Goal: Navigation & Orientation: Find specific page/section

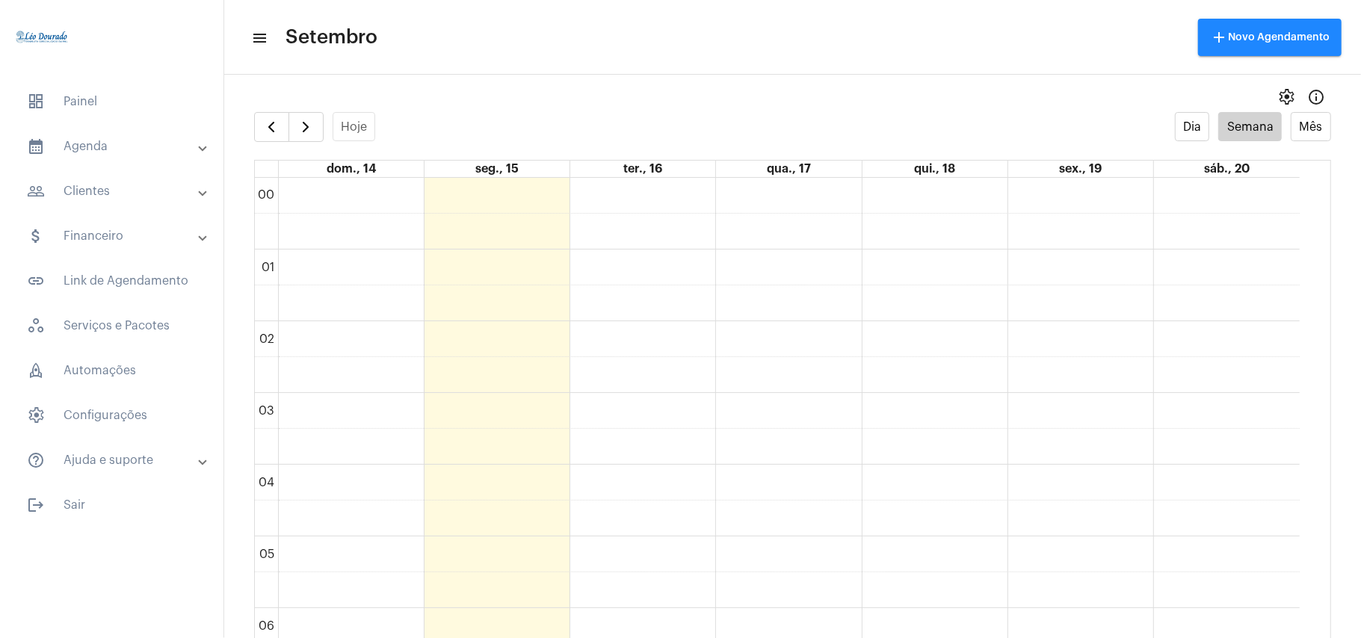
scroll to position [1232, 0]
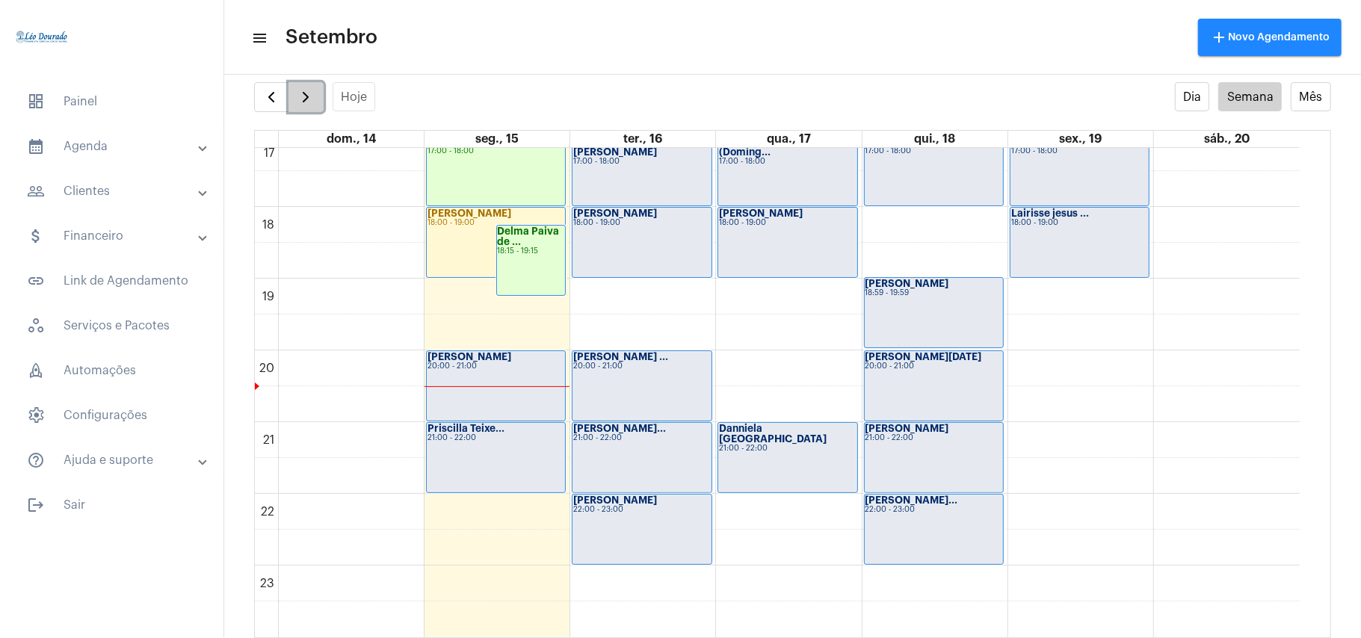
click at [312, 96] on span "button" at bounding box center [306, 97] width 18 height 18
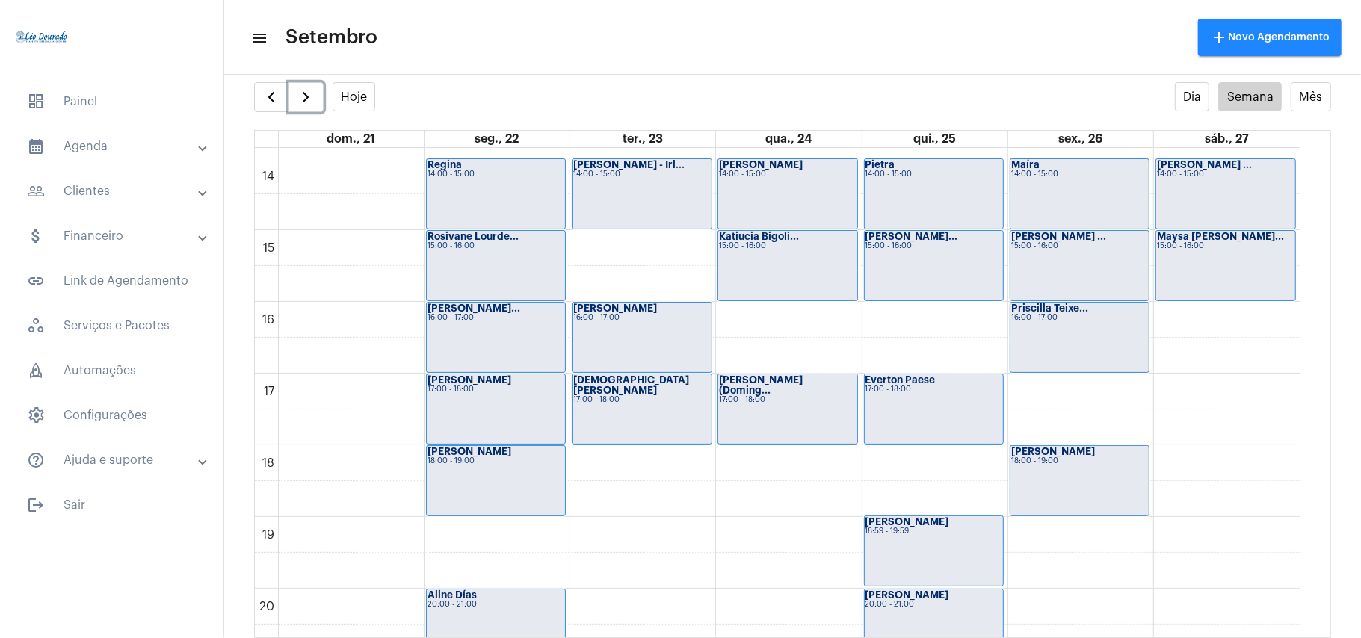
scroll to position [1029, 0]
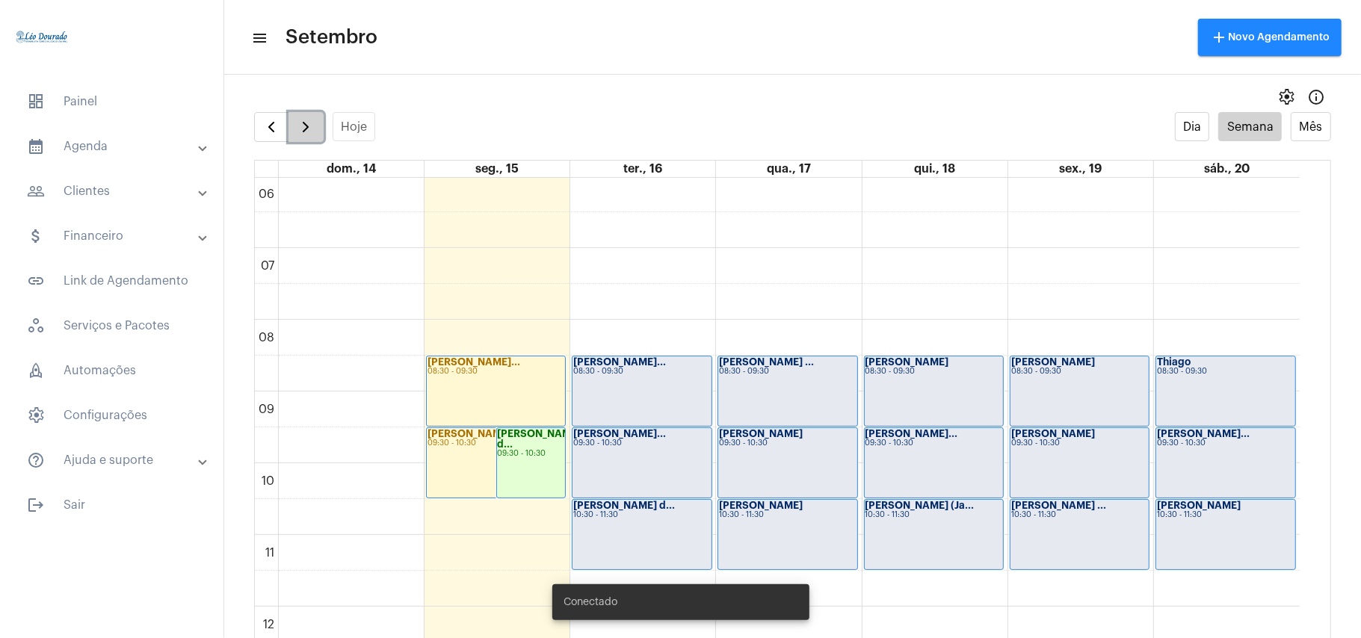
click at [303, 129] on span "button" at bounding box center [306, 127] width 18 height 18
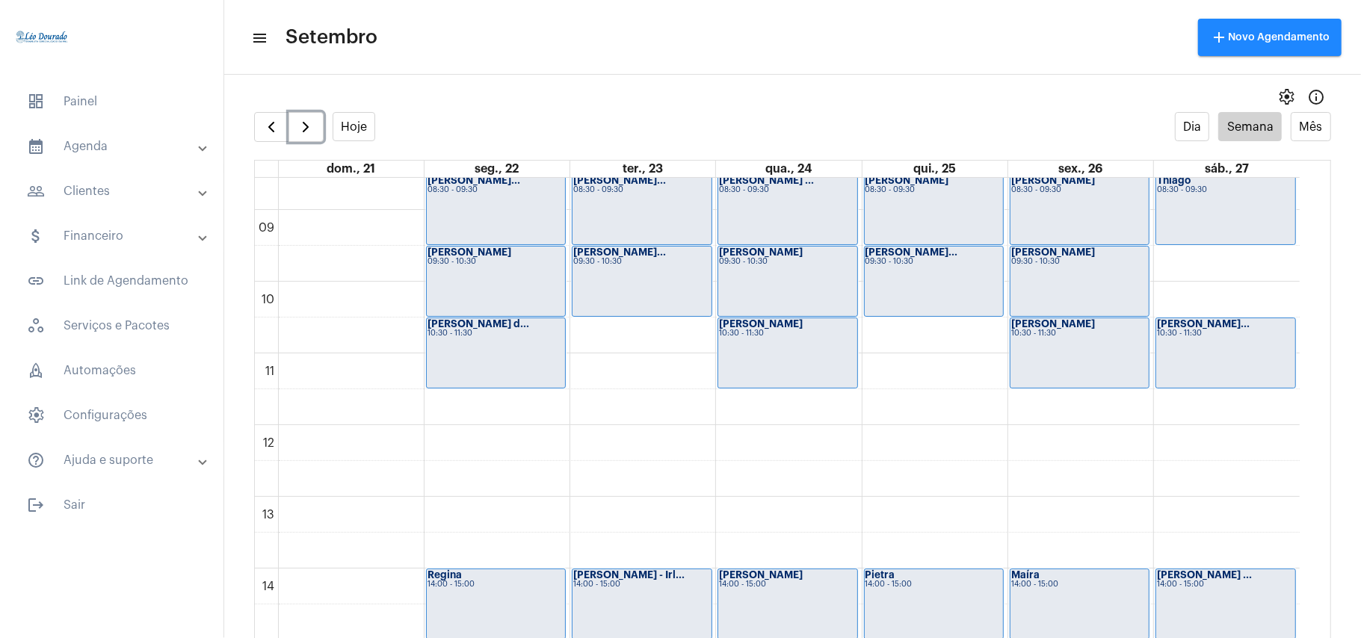
scroll to position [431, 0]
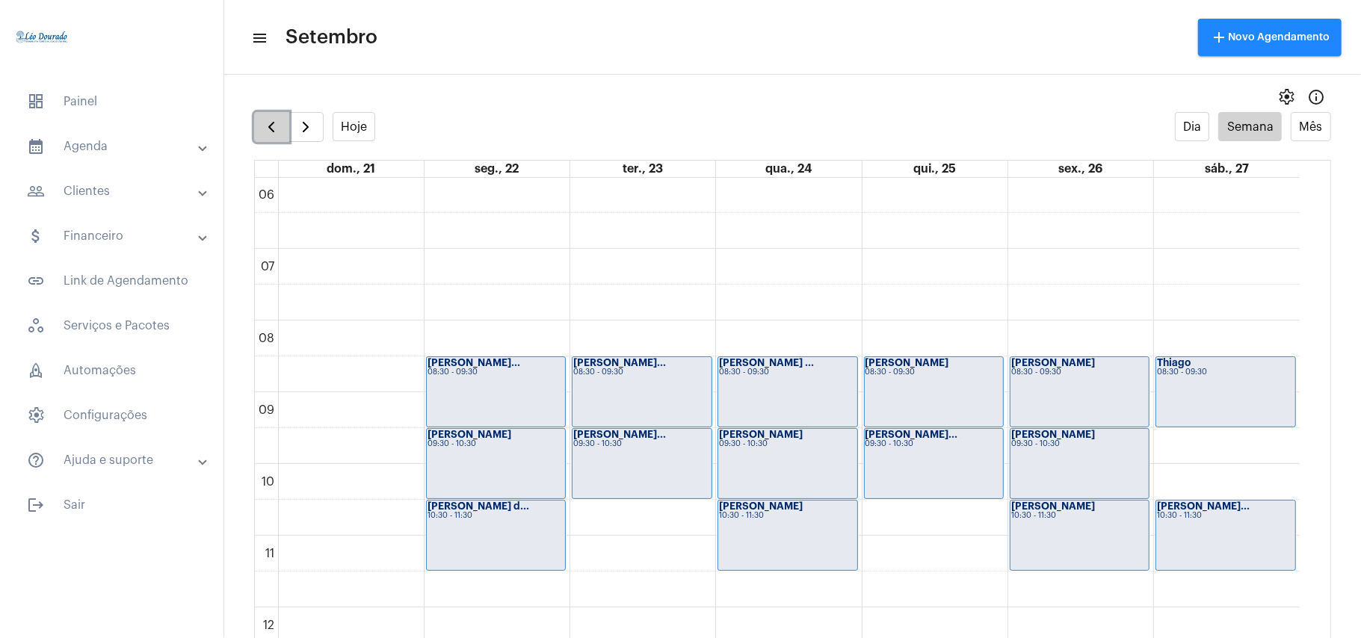
click at [272, 137] on button "button" at bounding box center [271, 127] width 35 height 30
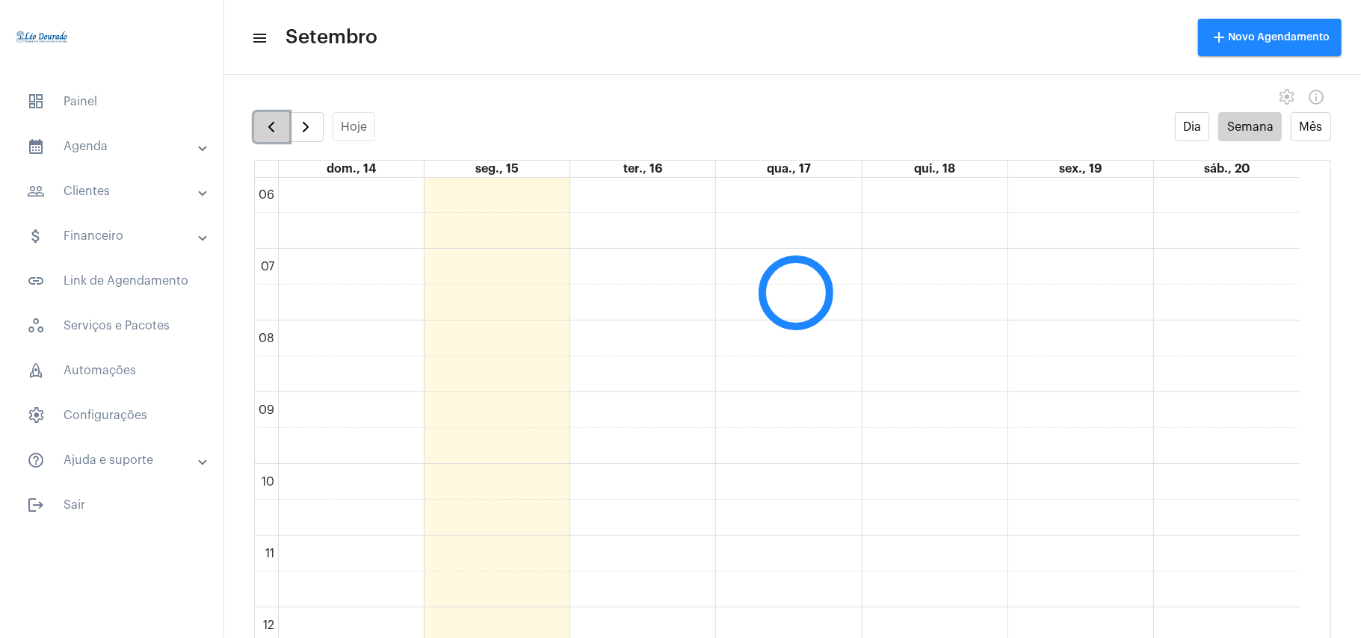
scroll to position [432, 0]
